Goal: Information Seeking & Learning: Learn about a topic

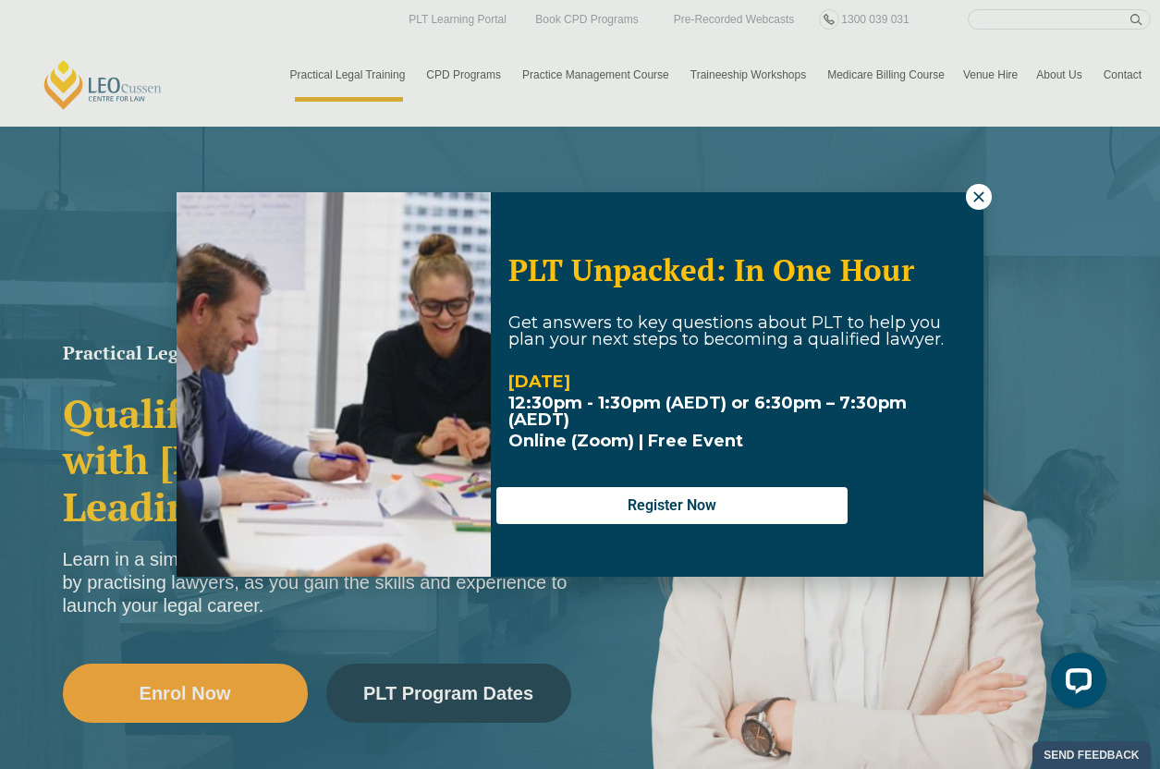
click at [977, 200] on icon at bounding box center [979, 196] width 10 height 10
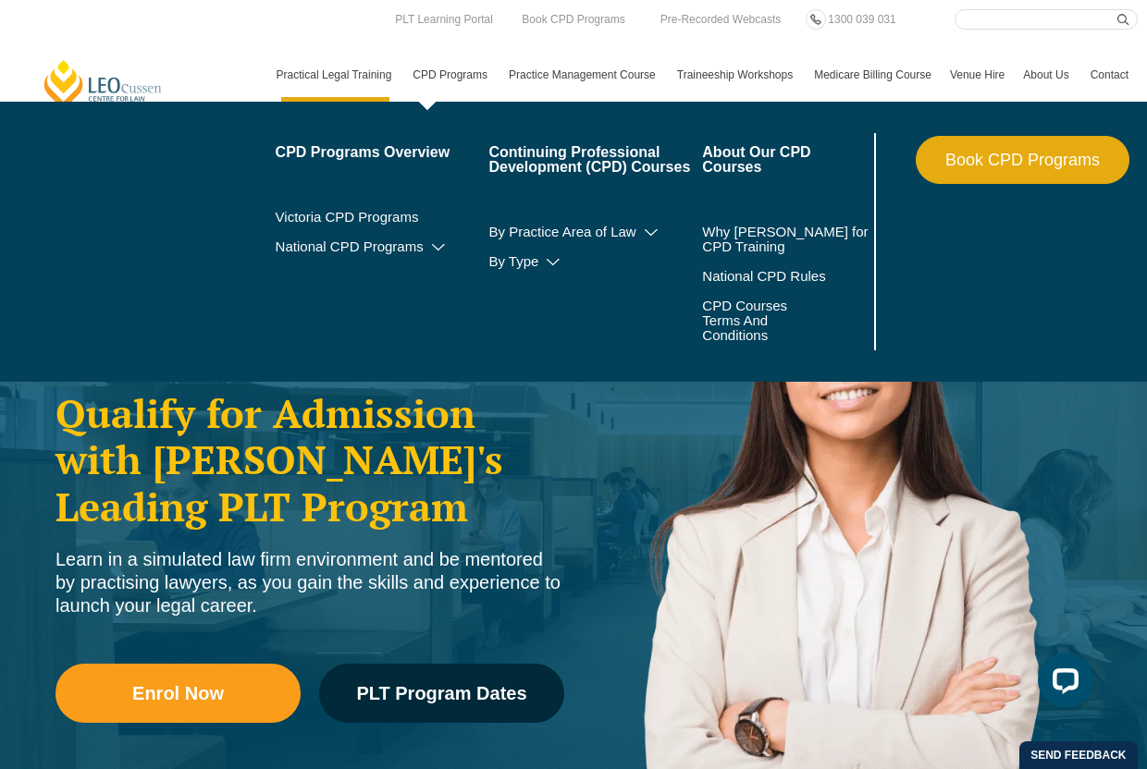
click at [441, 77] on link "CPD Programs" at bounding box center [451, 75] width 96 height 54
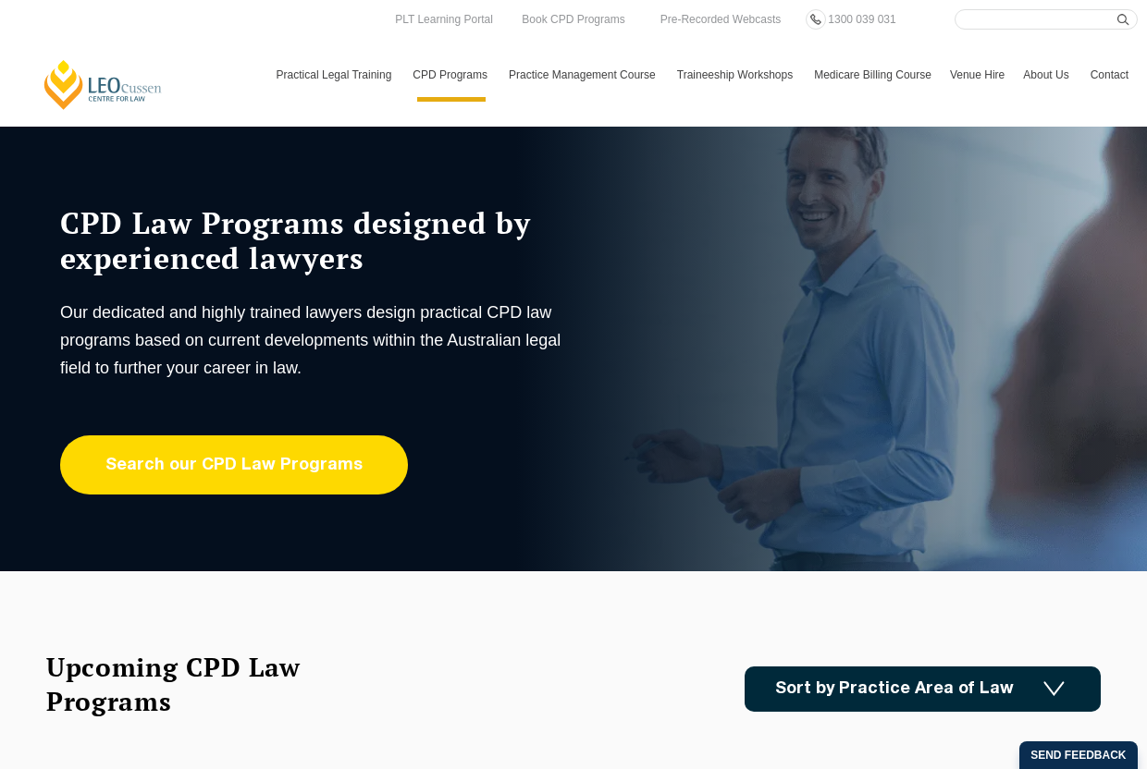
click at [261, 477] on link "Search our CPD Law Programs" at bounding box center [234, 465] width 348 height 59
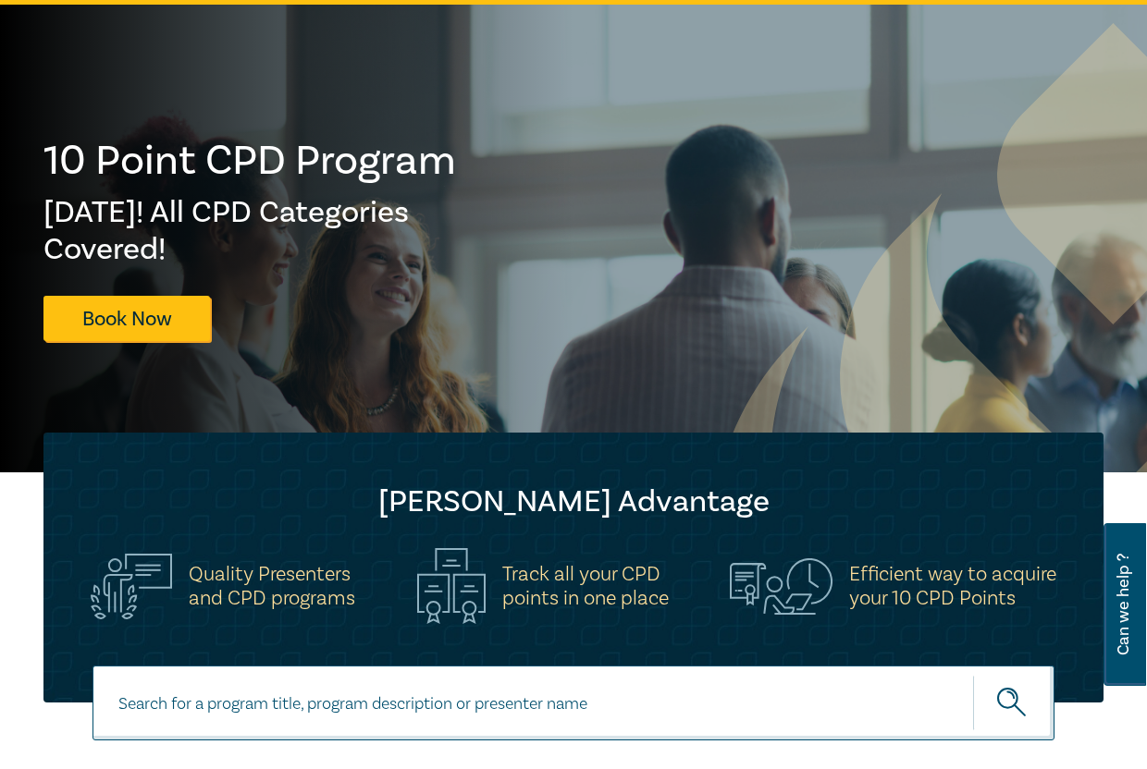
scroll to position [370, 0]
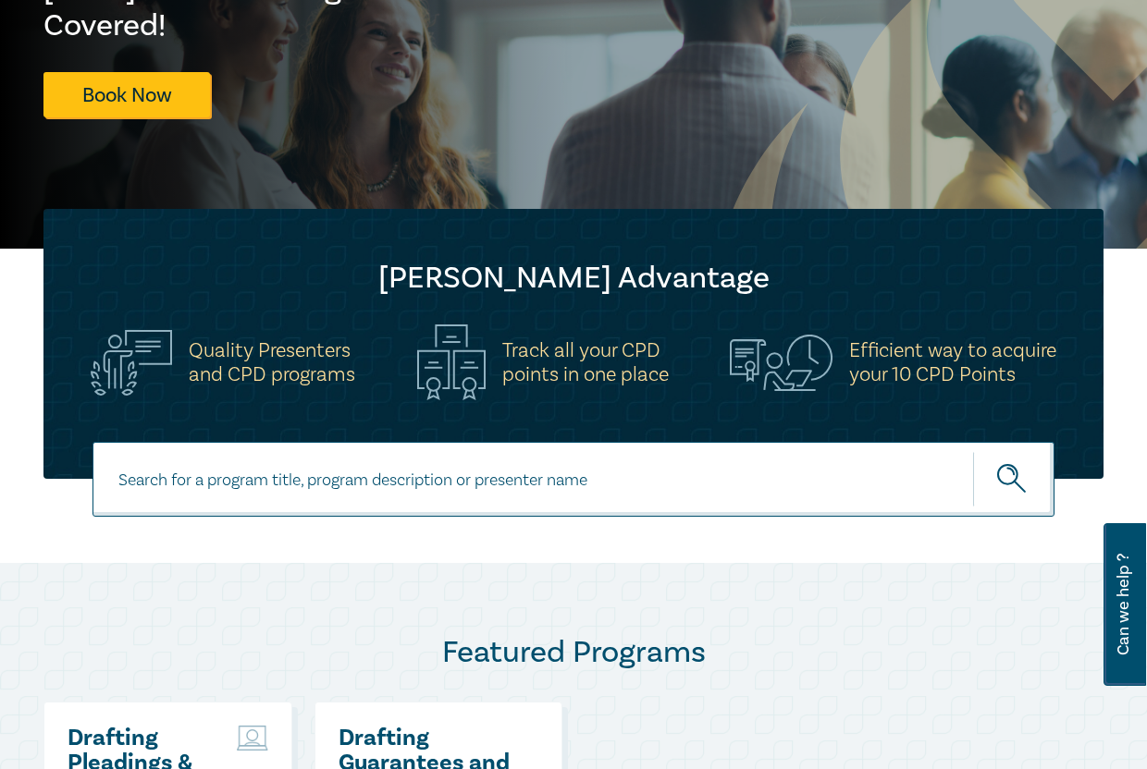
click at [202, 494] on input at bounding box center [573, 479] width 962 height 75
click at [155, 482] on input "retail" at bounding box center [573, 479] width 962 height 75
type input "retail"
click at [973, 451] on button "submit" at bounding box center [1013, 479] width 81 height 56
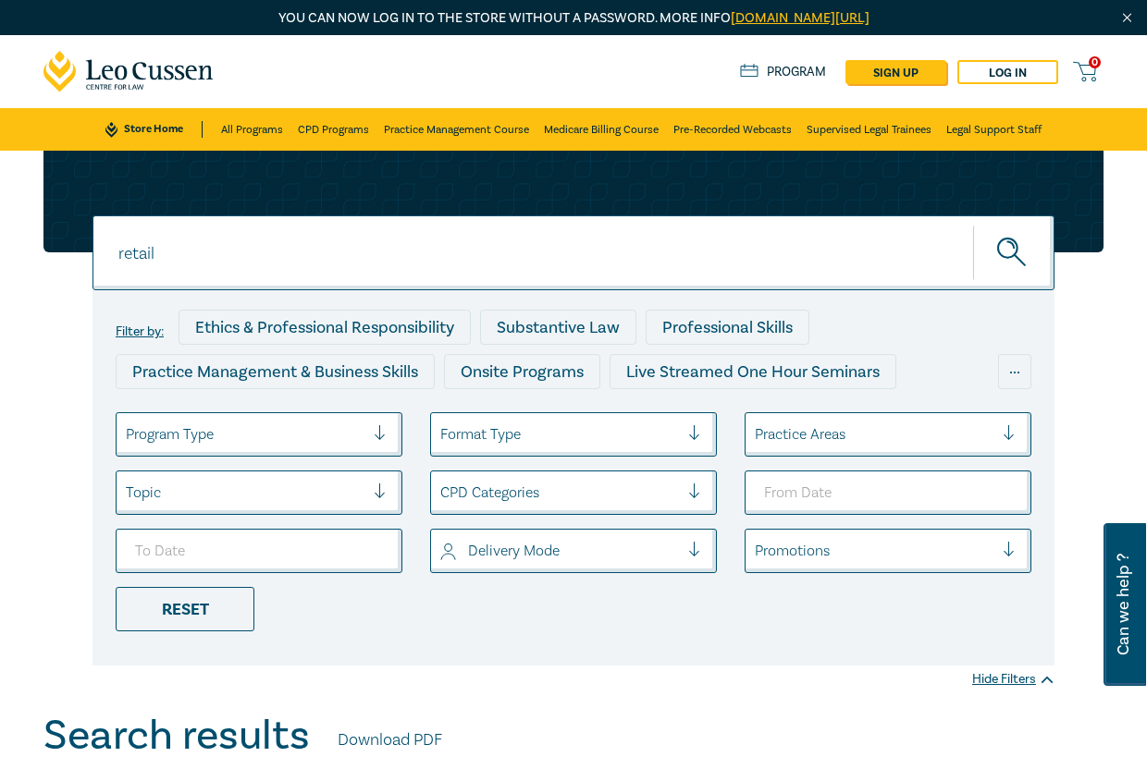
scroll to position [370, 0]
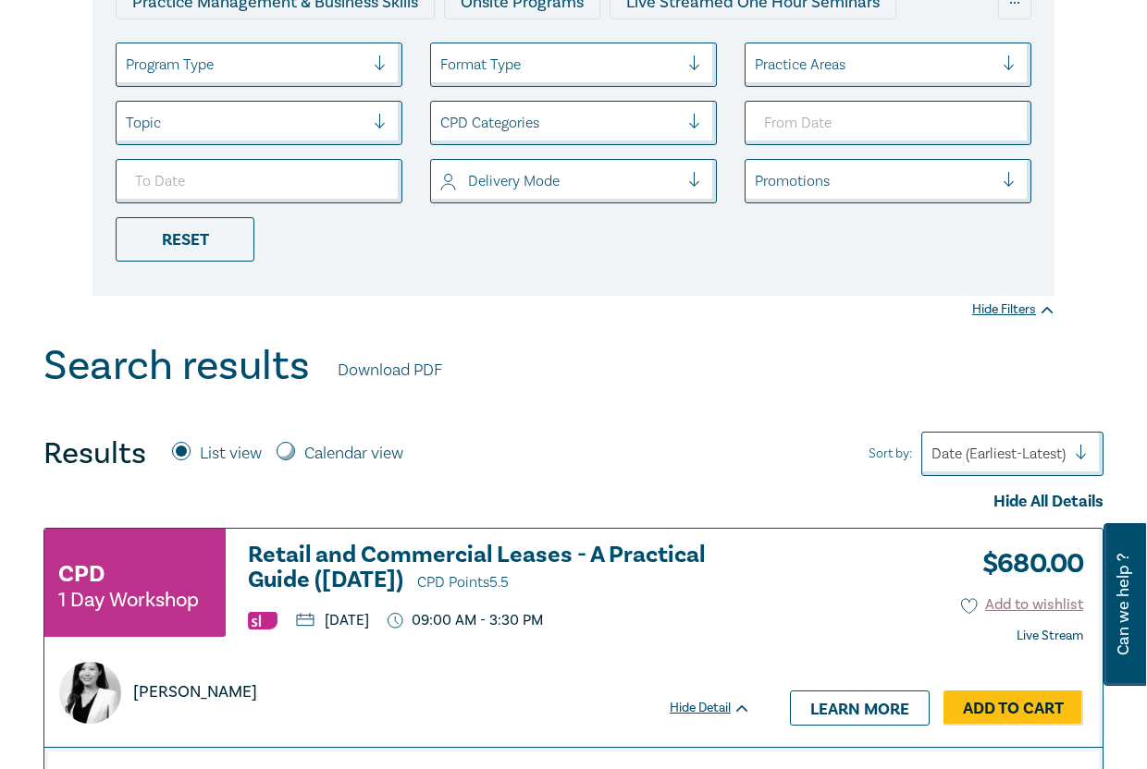
click at [322, 559] on h3 "Retail and Commercial Leases - A Practical Guide (October 2025) CPD Points 5.5" at bounding box center [499, 569] width 503 height 53
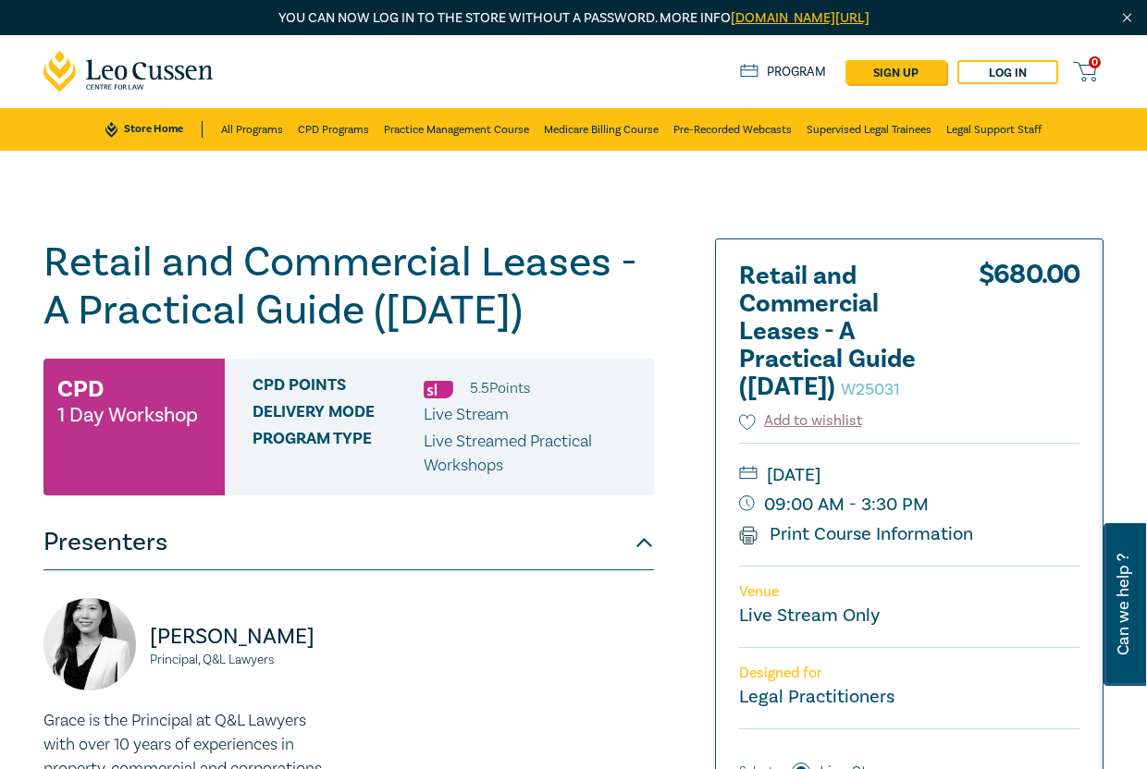
click at [493, 182] on div "Retail and Commercial Leases - A Practical Guide (October 2025) W25031 CPD 1 Da…" at bounding box center [573, 701] width 1147 height 1100
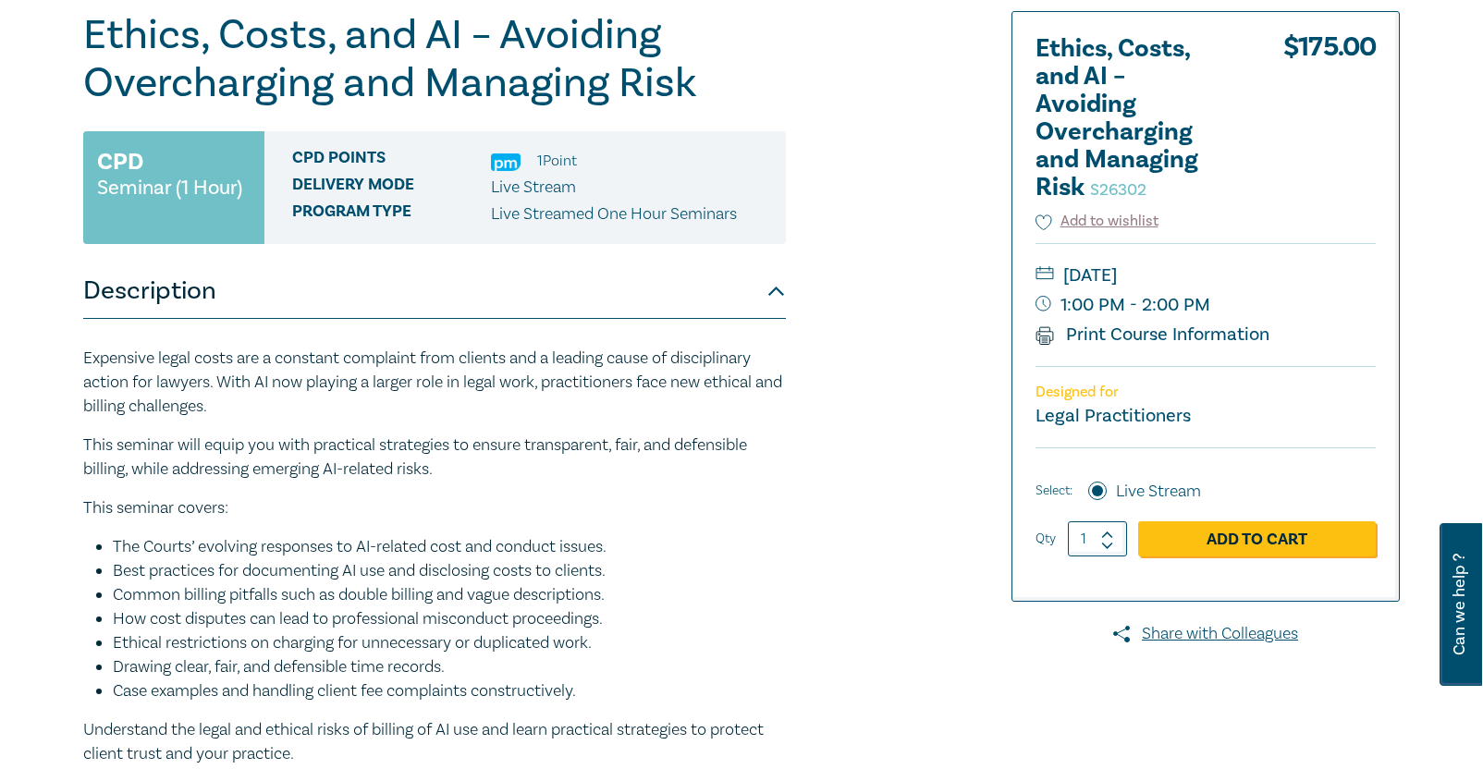
scroll to position [185, 0]
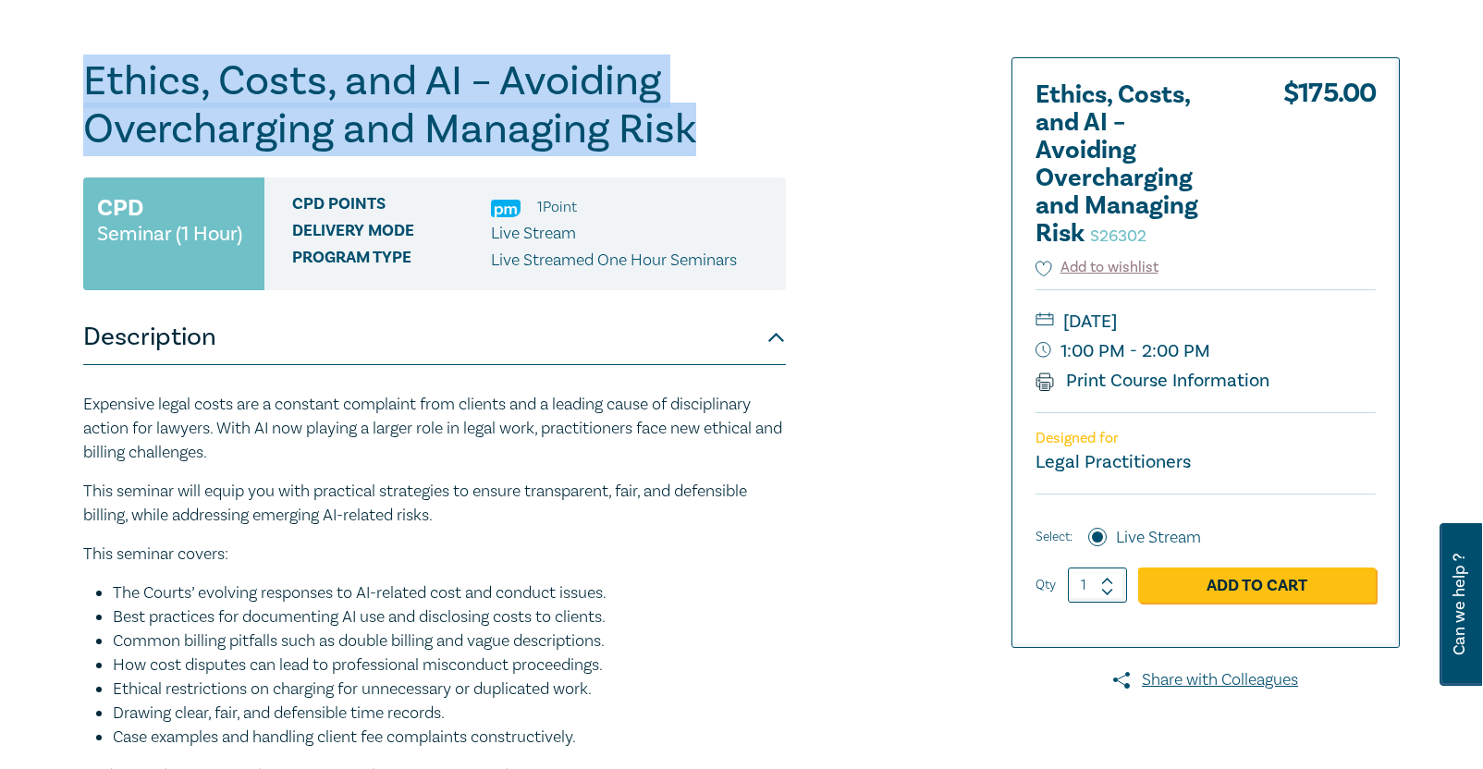
drag, startPoint x: 91, startPoint y: 80, endPoint x: 722, endPoint y: 121, distance: 632.9
click at [722, 121] on h1 "Ethics, Costs, and AI – Avoiding Overcharging and Managing Risk S26302" at bounding box center [434, 105] width 703 height 96
copy h1 "Ethics, Costs, and AI – Avoiding Overcharging and Managing Risk"
drag, startPoint x: 15, startPoint y: 519, endPoint x: 31, endPoint y: 514, distance: 17.3
click at [15, 519] on div "Ethics, Costs, and AI – Avoiding Overcharging and Managing Risk S26302 CPD Semi…" at bounding box center [741, 519] width 1483 height 1100
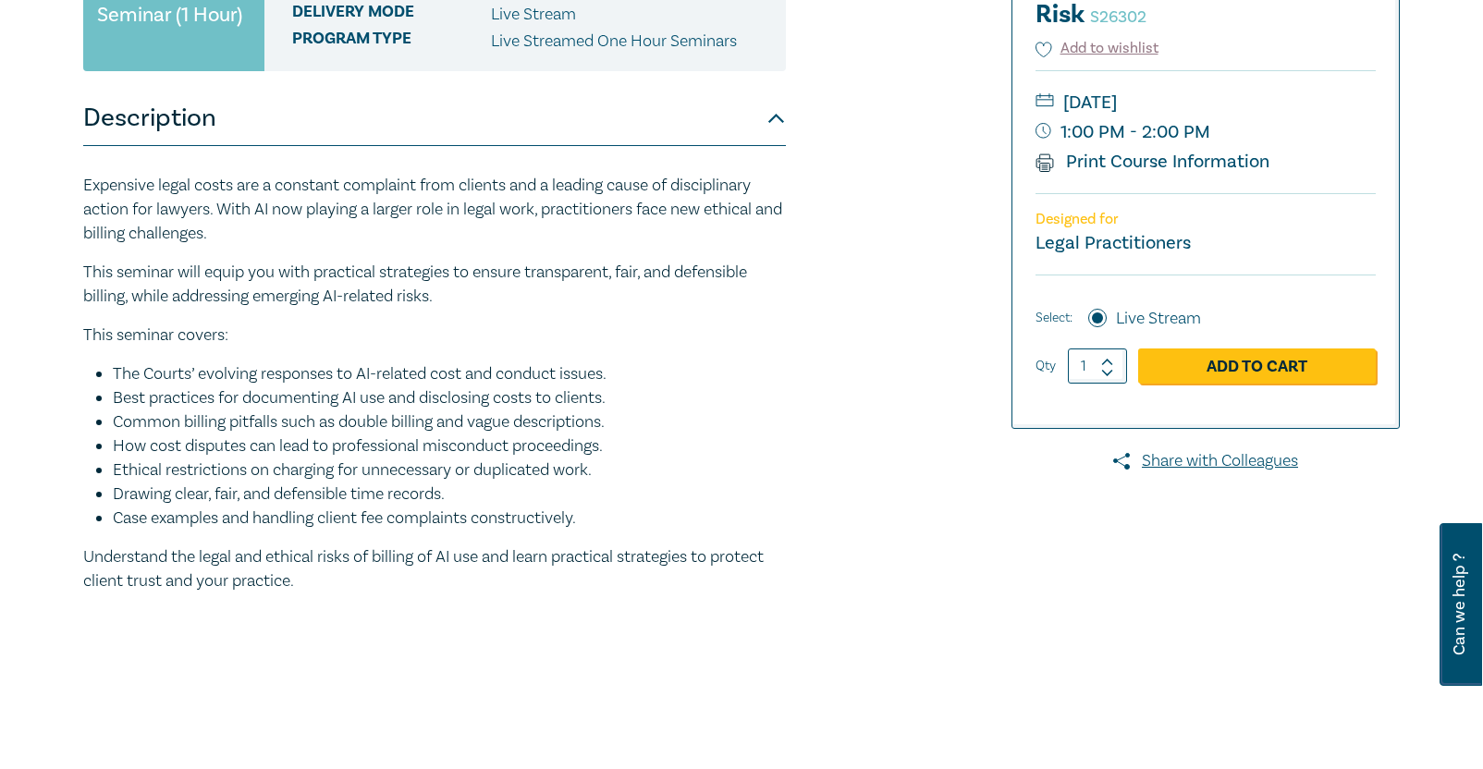
scroll to position [521, 0]
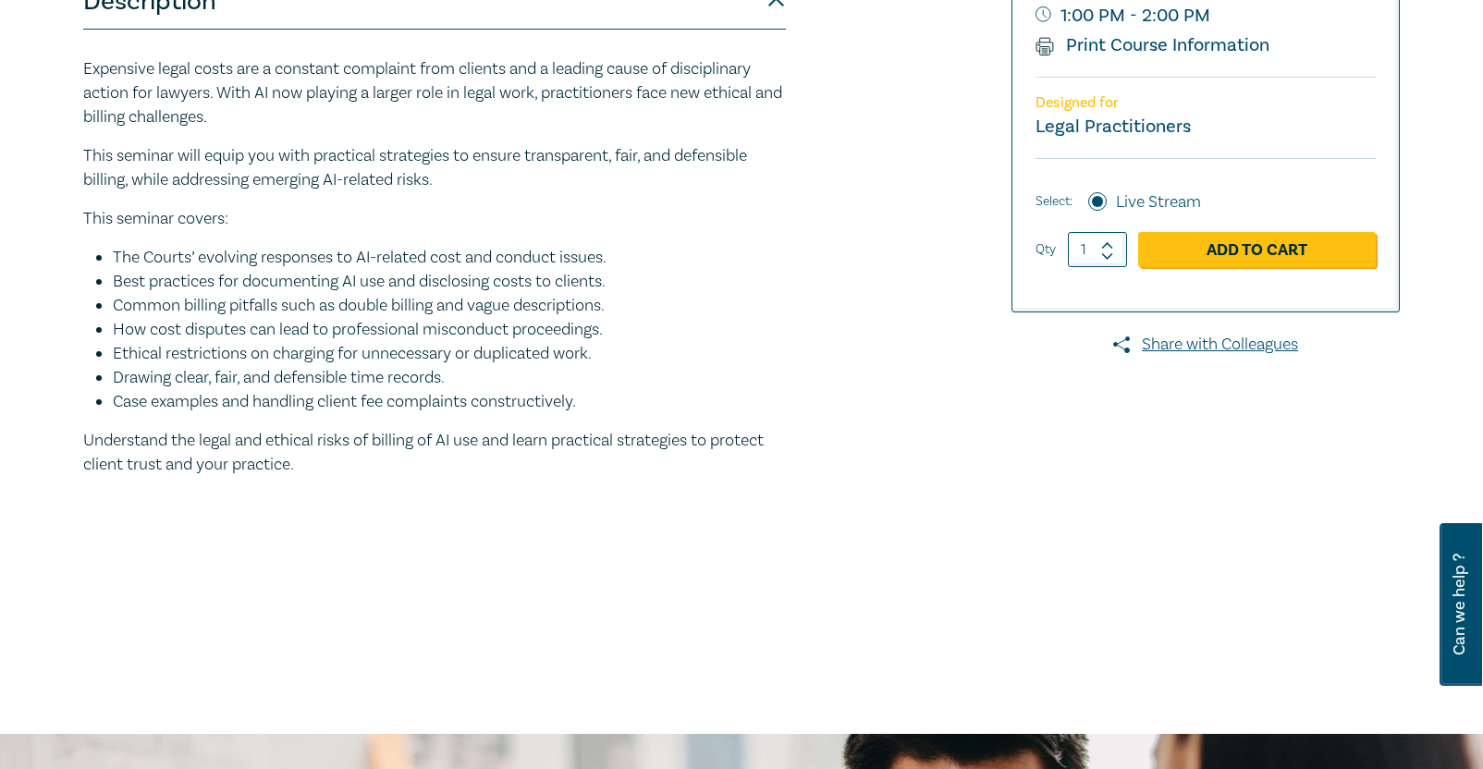
drag, startPoint x: 79, startPoint y: 403, endPoint x: 310, endPoint y: 473, distance: 241.6
click at [310, 473] on div "Ethics, Costs, and AI – Avoiding Overcharging and Managing Risk S26302 CPD Semi…" at bounding box center [518, 184] width 892 height 925
copy div "Expensive legal costs are a constant complaint from clients and a leading cause…"
